Goal: Information Seeking & Learning: Learn about a topic

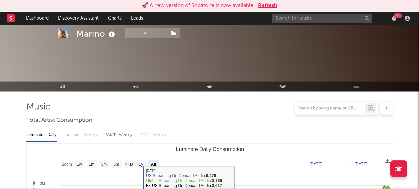
select select "All"
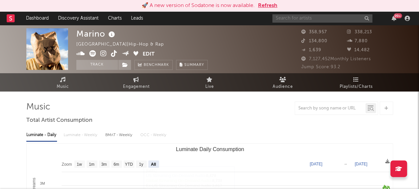
click at [298, 20] on input "text" at bounding box center [322, 18] width 100 height 8
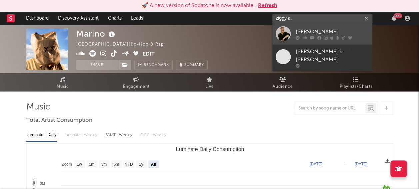
type input "ziggy al"
click at [282, 33] on div at bounding box center [283, 33] width 15 height 15
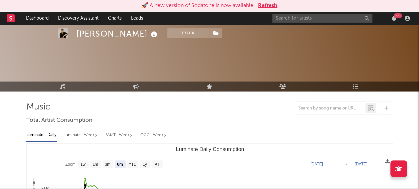
scroll to position [33, 0]
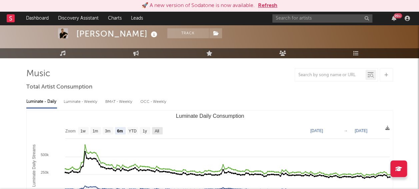
click at [159, 131] on rect "Luminate Daily Consumption" at bounding box center [157, 130] width 11 height 7
select select "All"
type input "[DATE]"
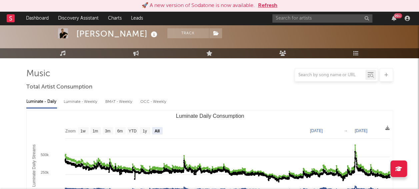
scroll to position [100, 0]
